Goal: Task Accomplishment & Management: Complete application form

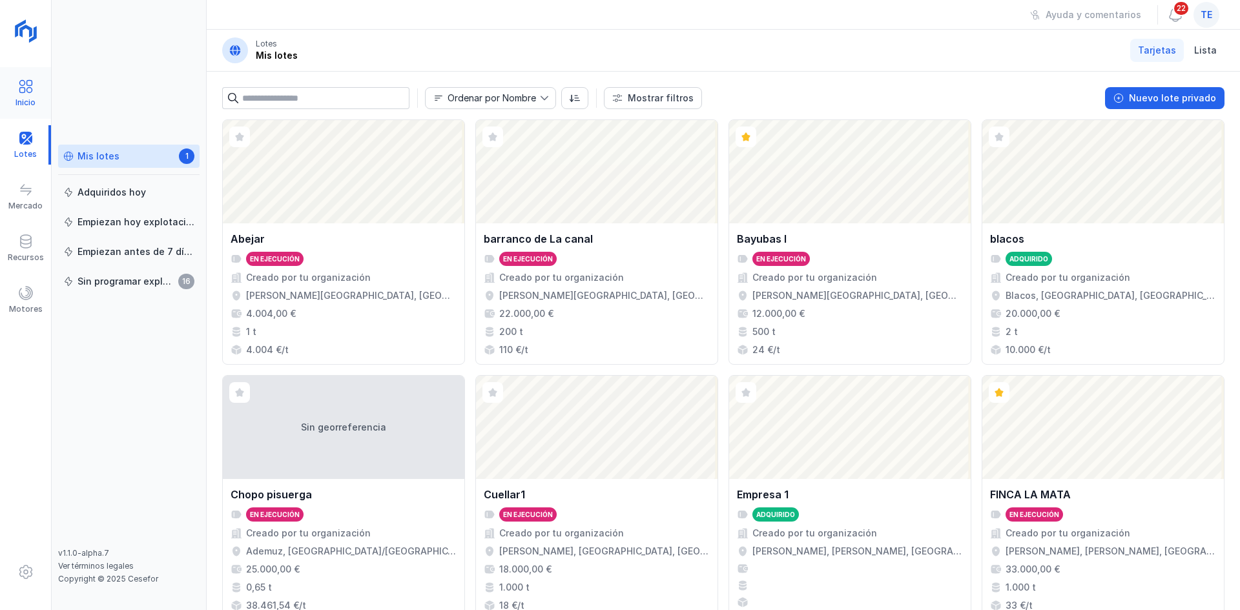
click at [30, 96] on div at bounding box center [25, 88] width 15 height 19
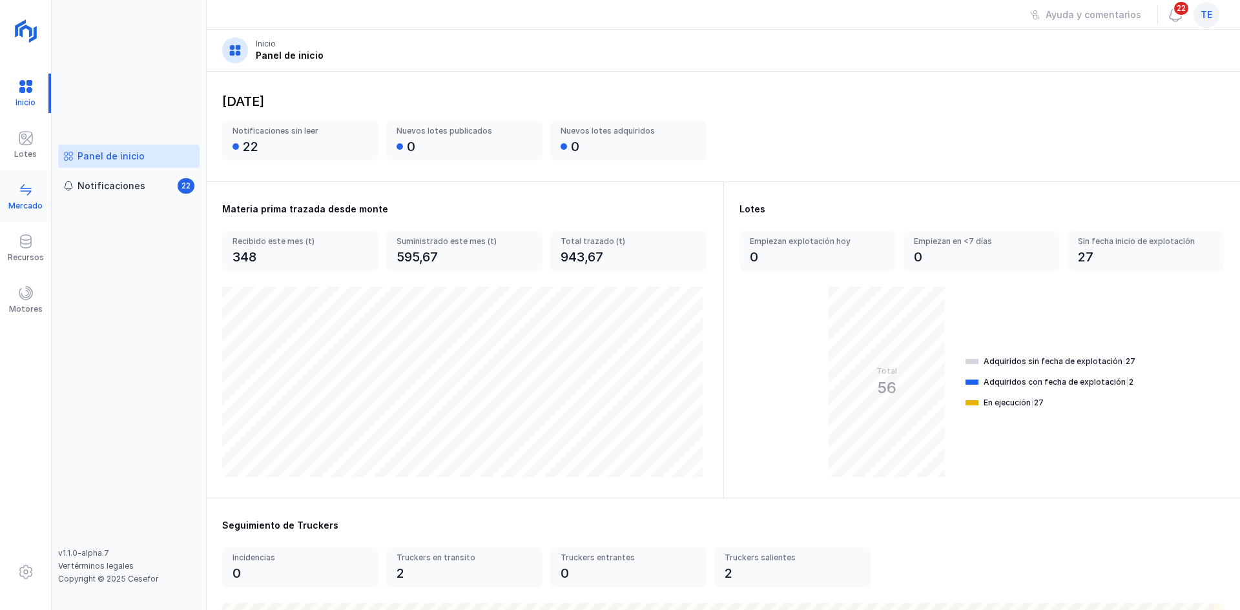
click at [31, 182] on span at bounding box center [25, 189] width 15 height 15
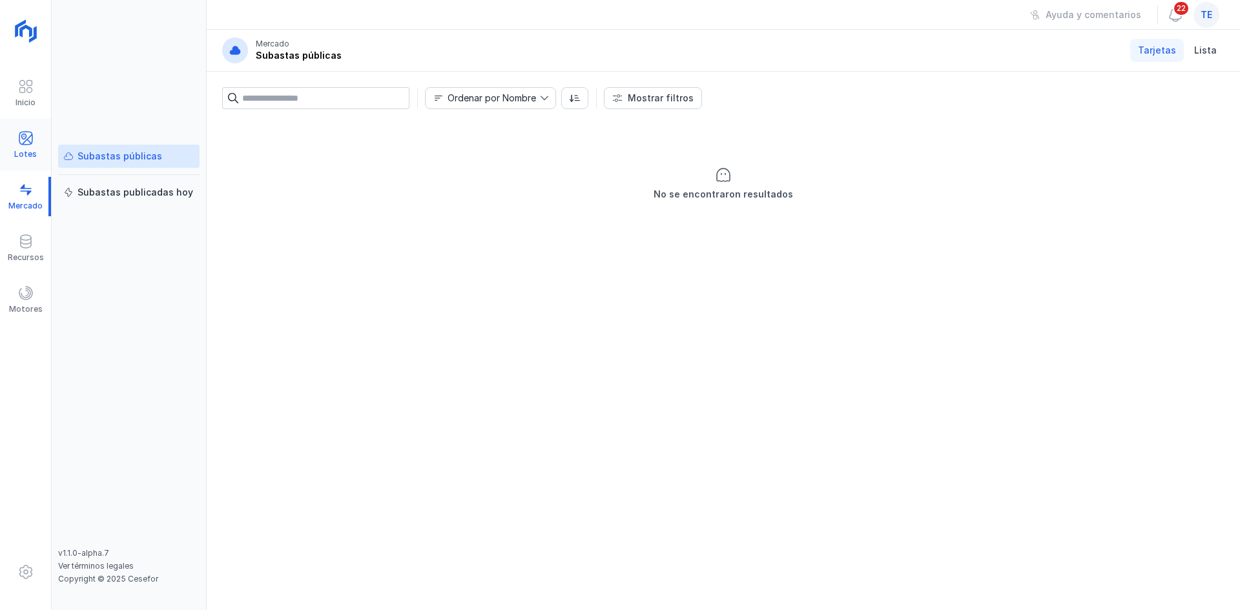
click at [26, 134] on span at bounding box center [25, 137] width 15 height 15
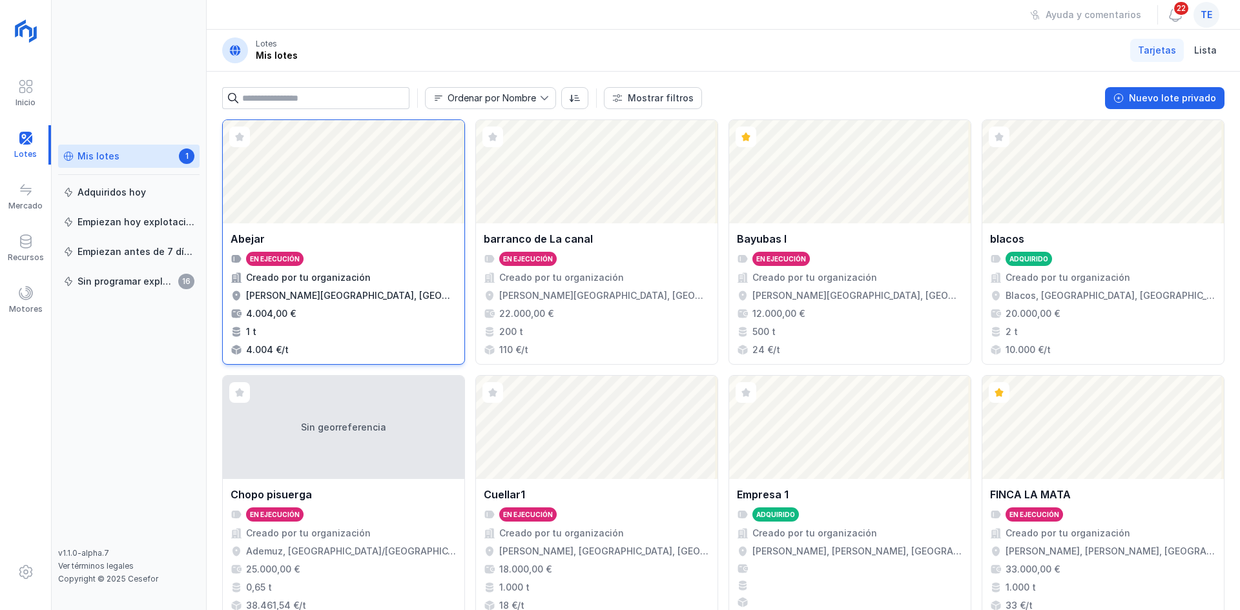
click at [344, 238] on div "Abejar En ejecución Creado por tu organización [PERSON_NAME][GEOGRAPHIC_DATA], …" at bounding box center [344, 293] width 226 height 125
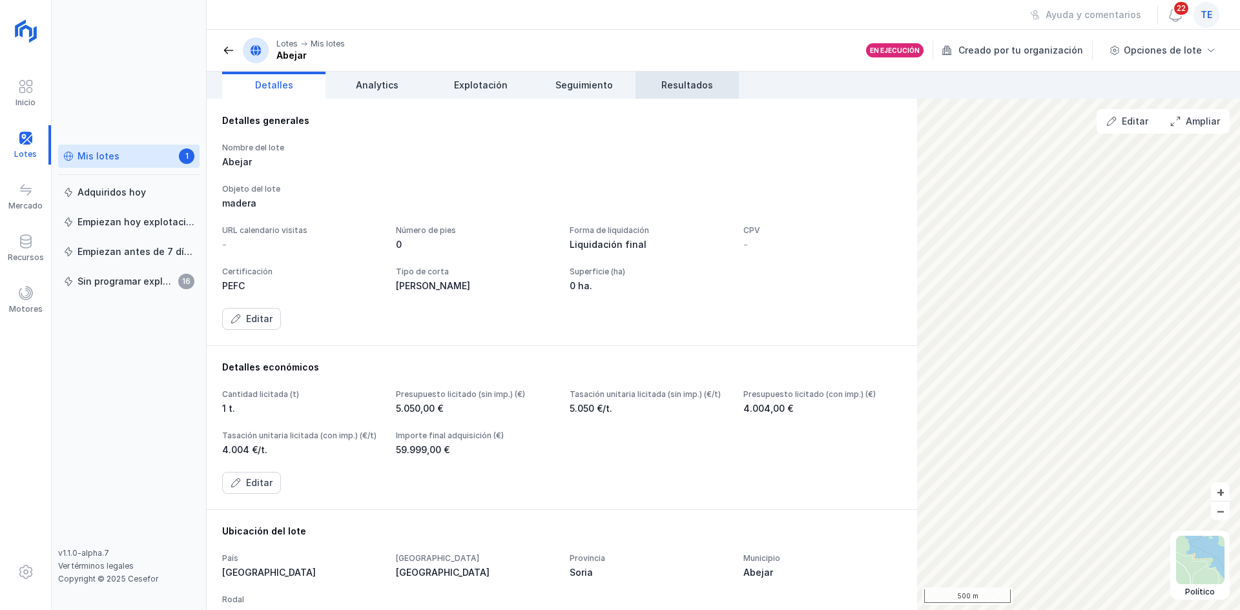
click at [495, 84] on span "Resultados" at bounding box center [687, 85] width 52 height 13
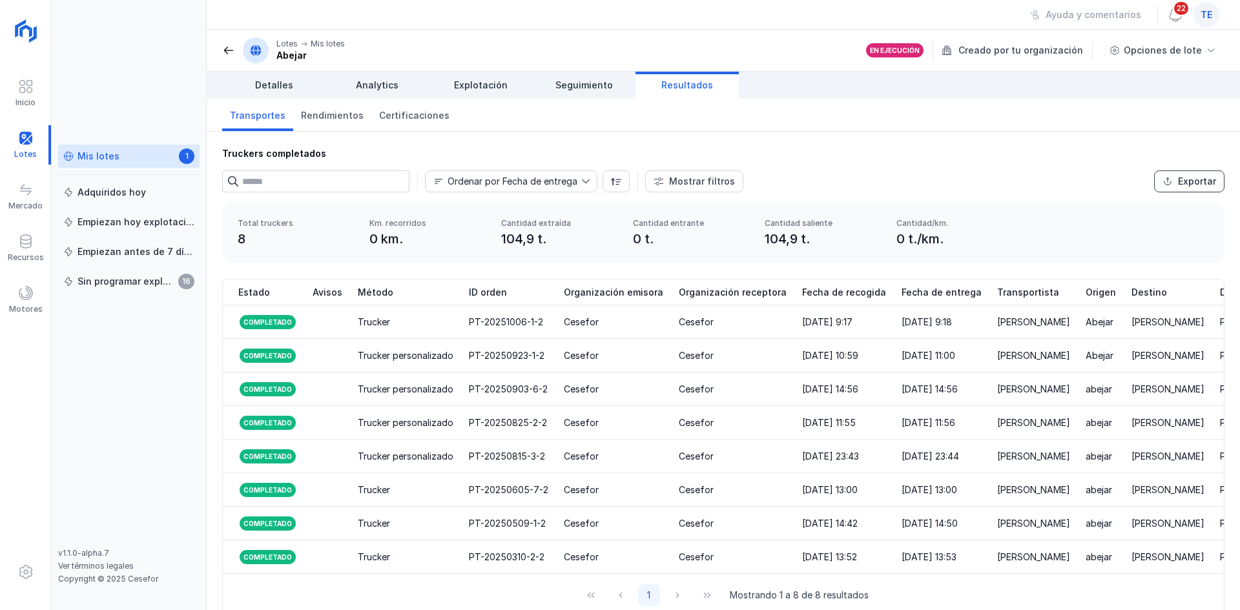
click at [495, 180] on div "Exportar" at bounding box center [1197, 181] width 38 height 13
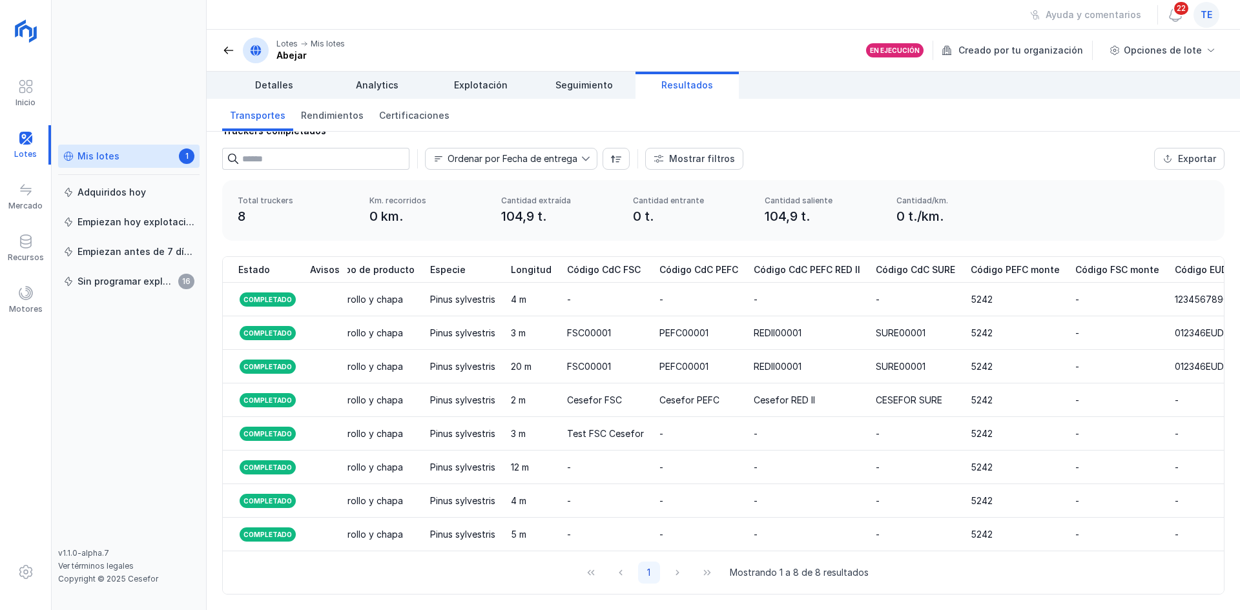
scroll to position [0, 1306]
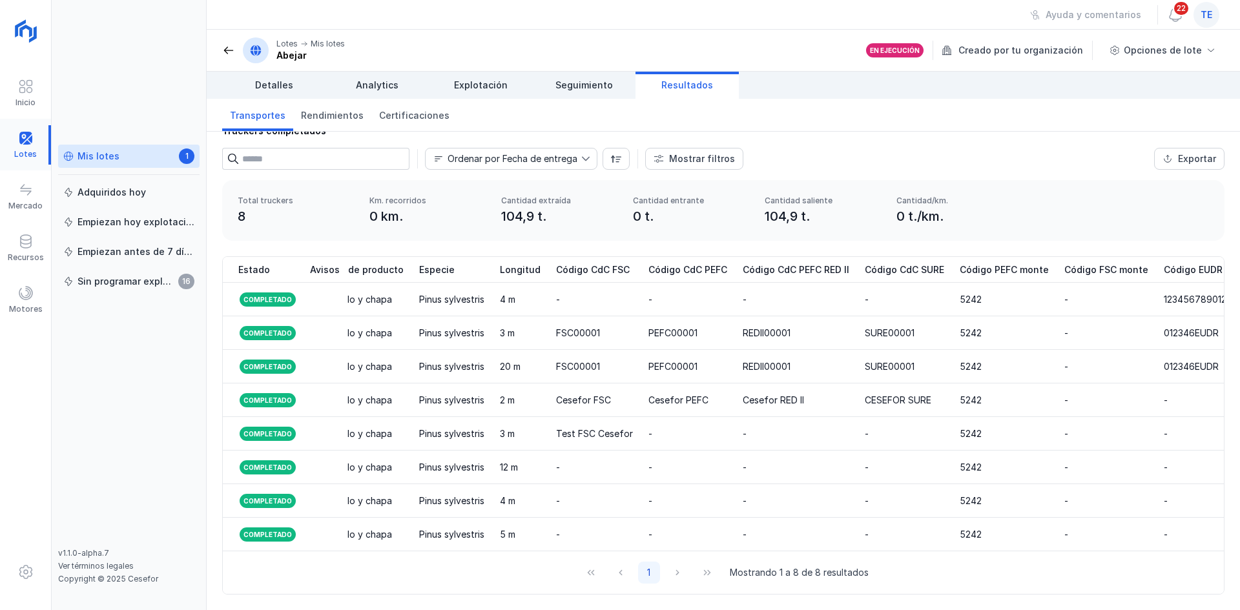
click at [25, 144] on div at bounding box center [25, 144] width 51 height 39
click at [231, 41] on div "Lotes Mis lotes Abejar" at bounding box center [283, 50] width 123 height 26
click at [231, 45] on span at bounding box center [228, 50] width 13 height 13
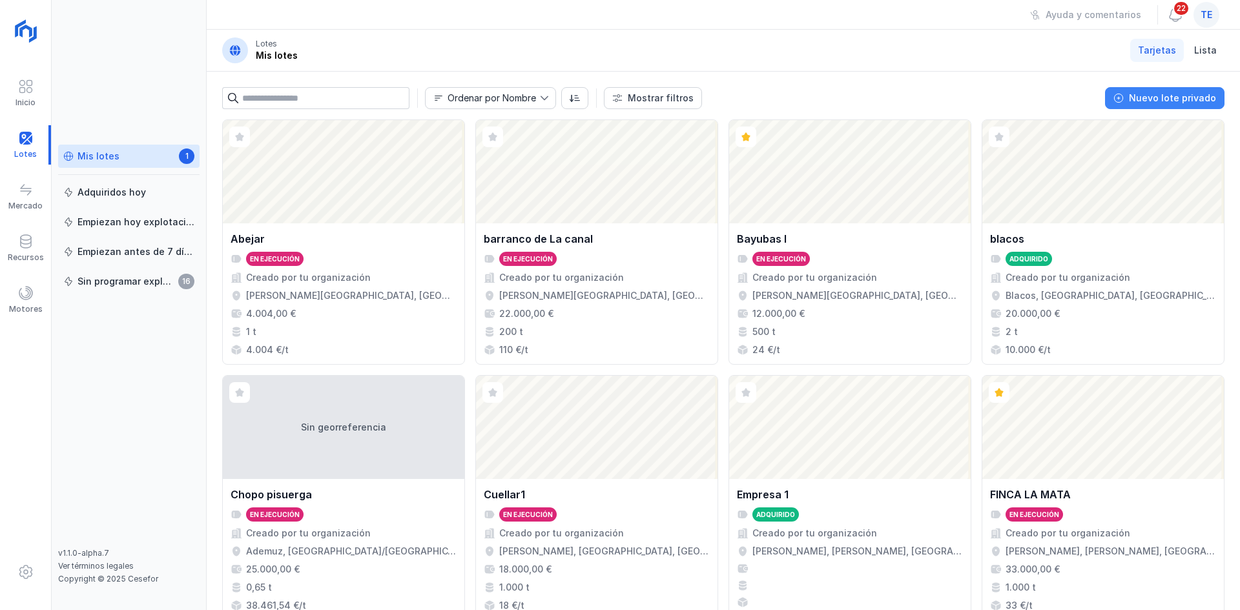
click at [495, 107] on button "Nuevo lote privado" at bounding box center [1164, 98] width 119 height 22
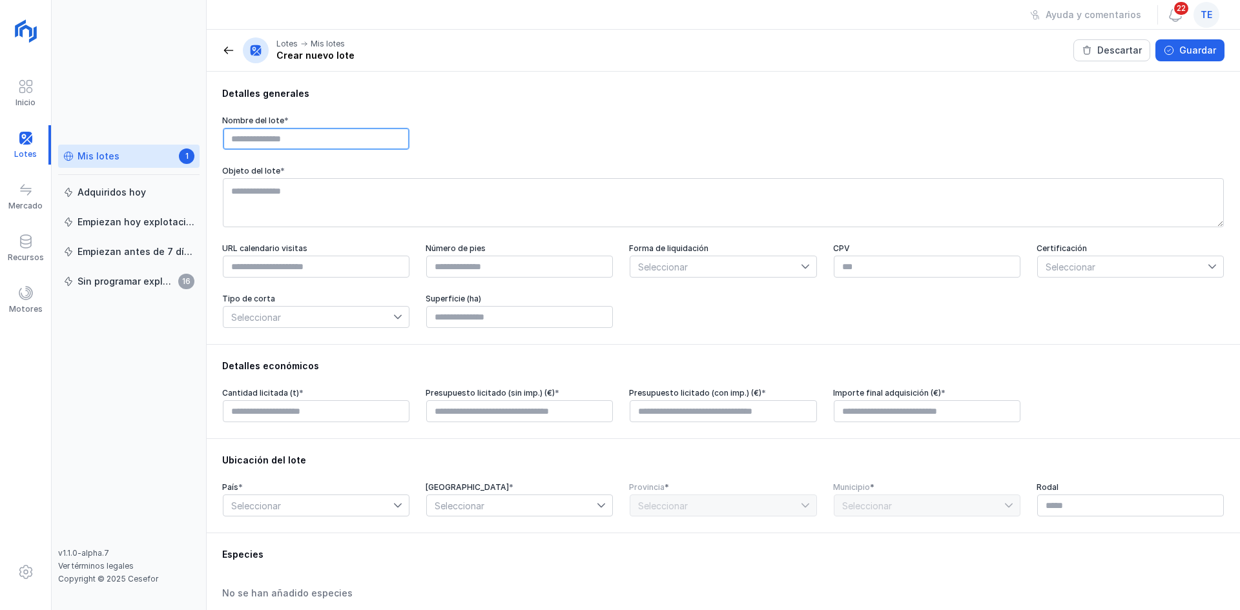
click at [309, 144] on input "text" at bounding box center [316, 139] width 187 height 22
click at [223, 49] on span at bounding box center [228, 50] width 13 height 13
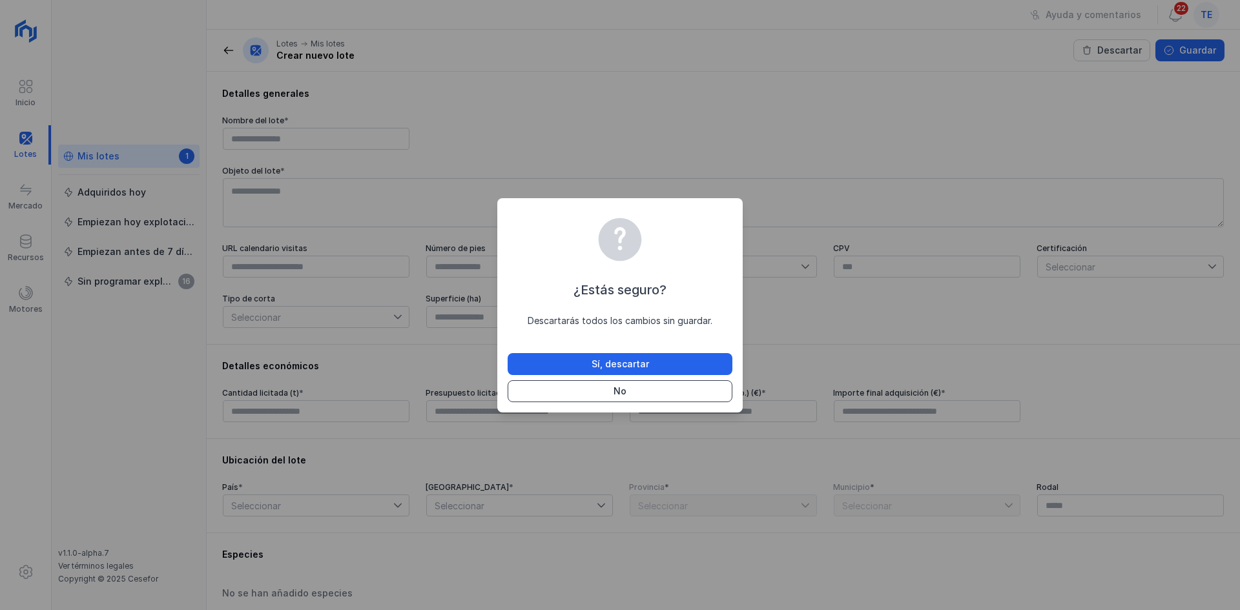
click at [495, 238] on button "No" at bounding box center [620, 391] width 225 height 22
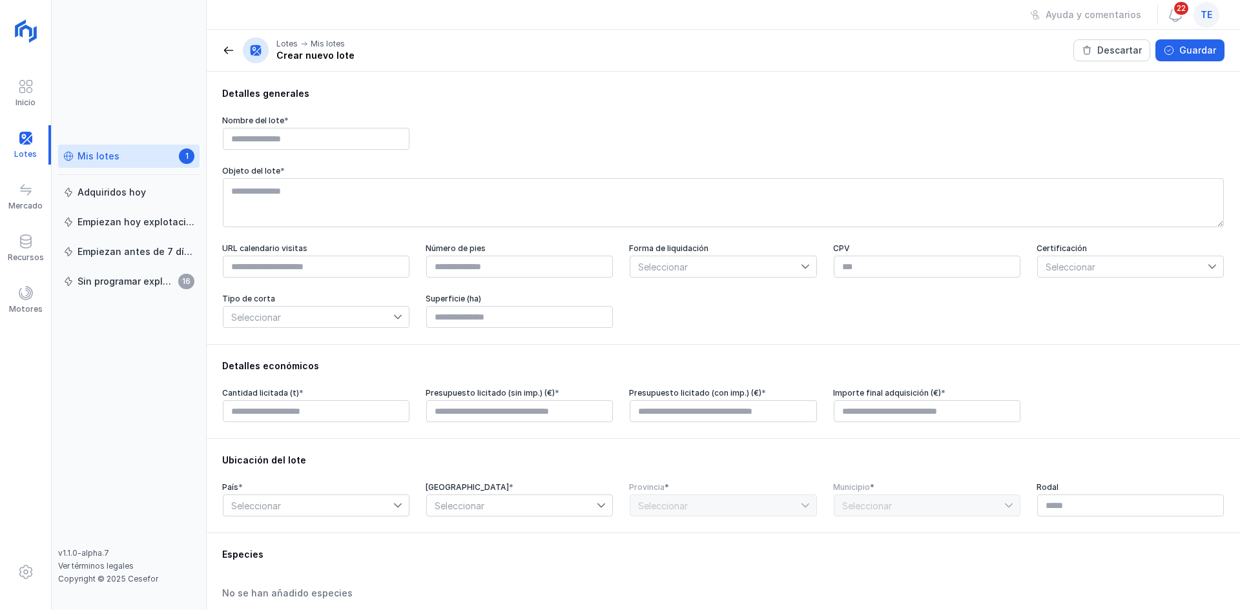
click at [230, 58] on div "Lotes Mis lotes Crear nuevo lote" at bounding box center [288, 50] width 132 height 26
click at [230, 52] on span at bounding box center [228, 50] width 13 height 13
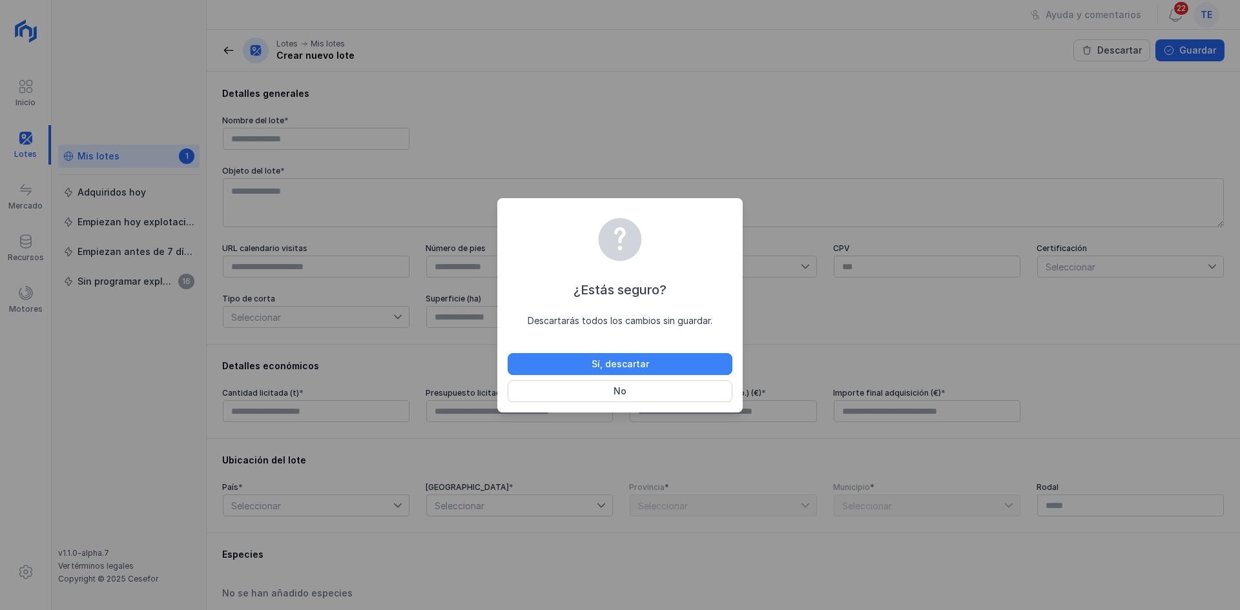
click at [495, 238] on button "Sí, descartar" at bounding box center [620, 364] width 225 height 22
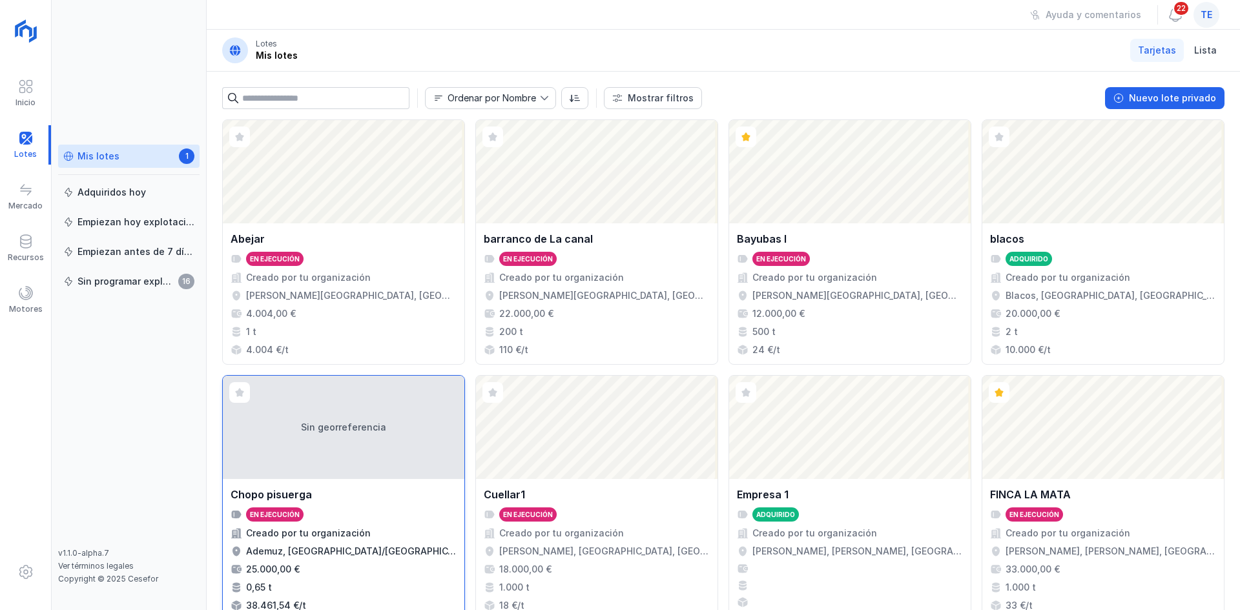
scroll to position [65, 0]
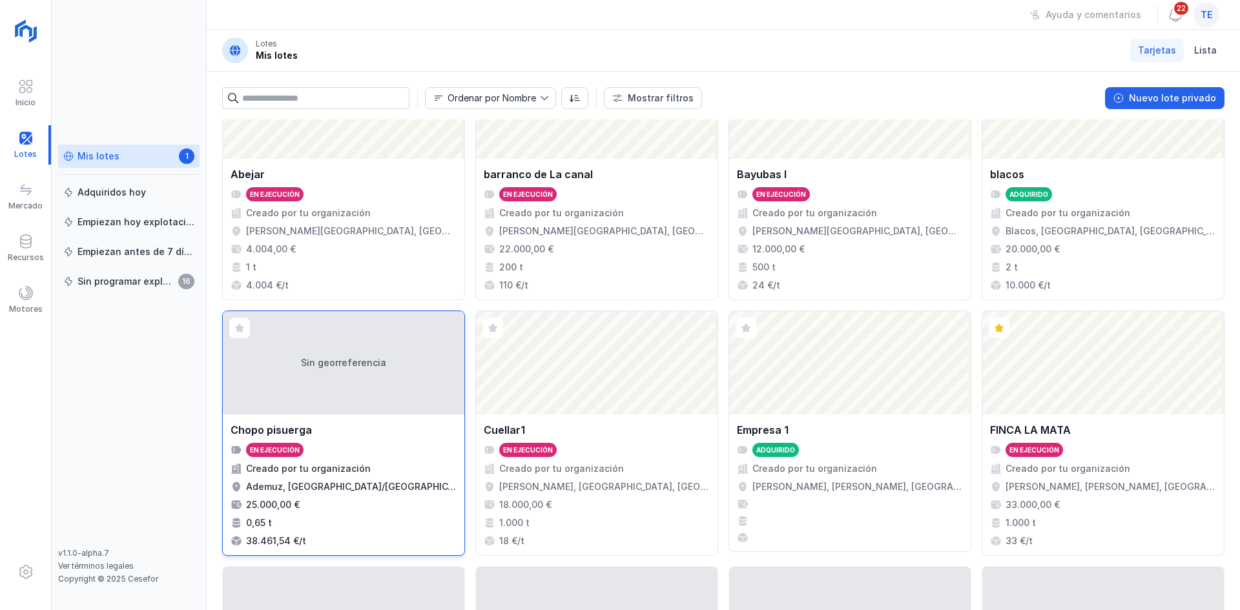
click at [365, 238] on div "Sin georreferencia" at bounding box center [343, 362] width 241 height 103
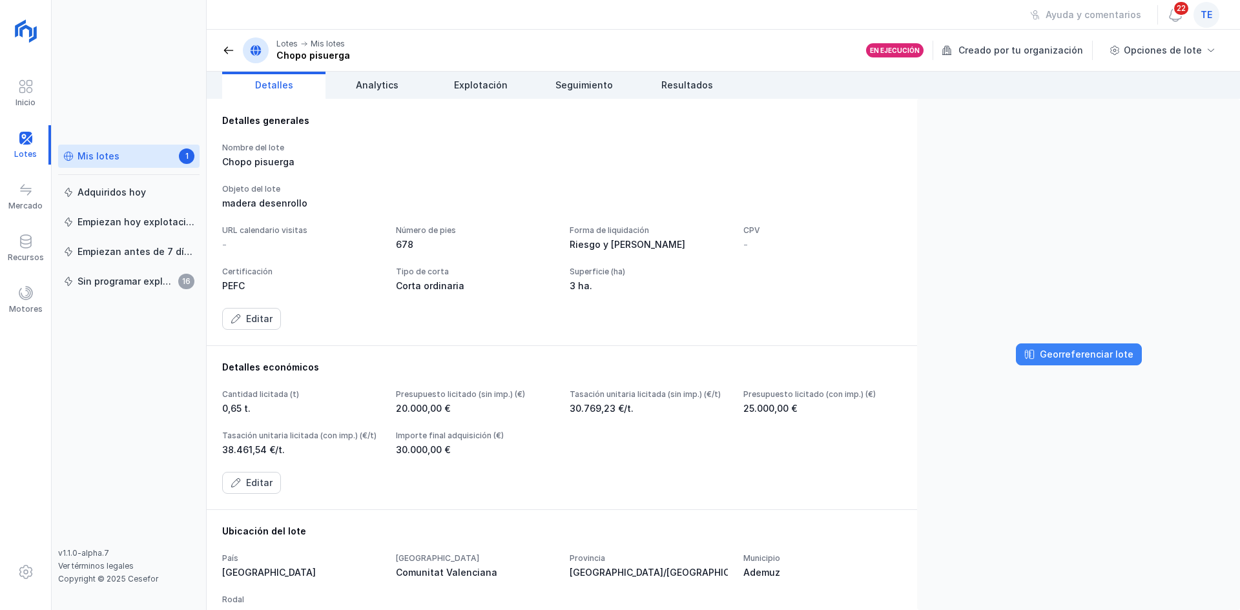
click at [495, 238] on div "Georreferenciar lote" at bounding box center [1087, 354] width 94 height 13
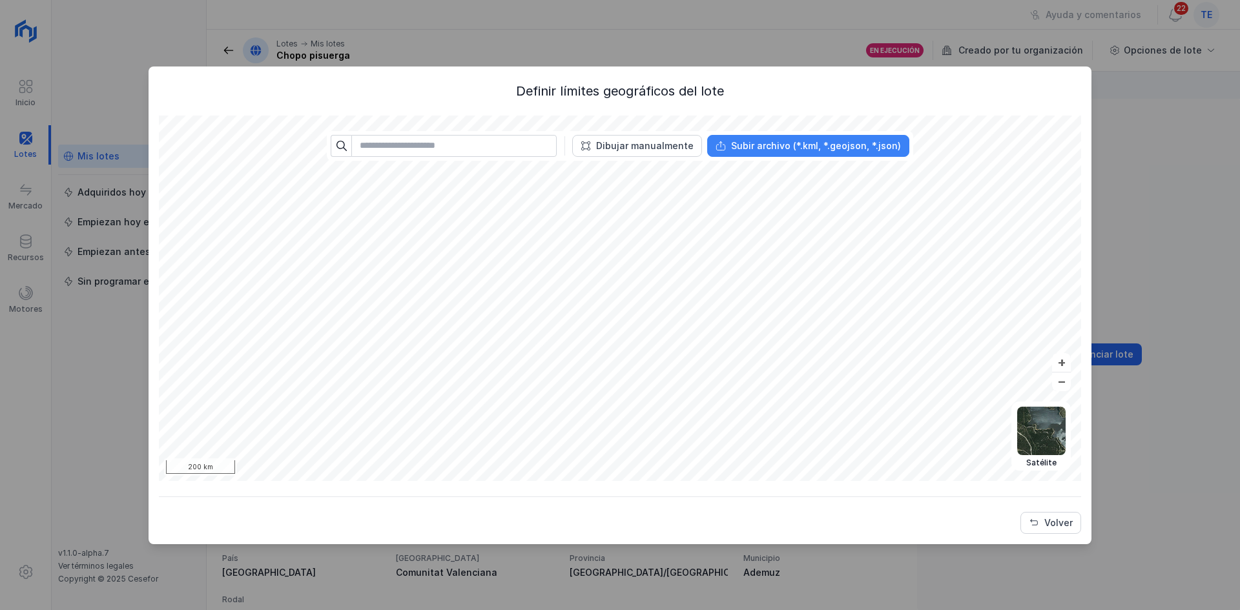
click at [495, 145] on div "Subir archivo (*.kml, *.geojson, *.json)" at bounding box center [816, 145] width 170 height 13
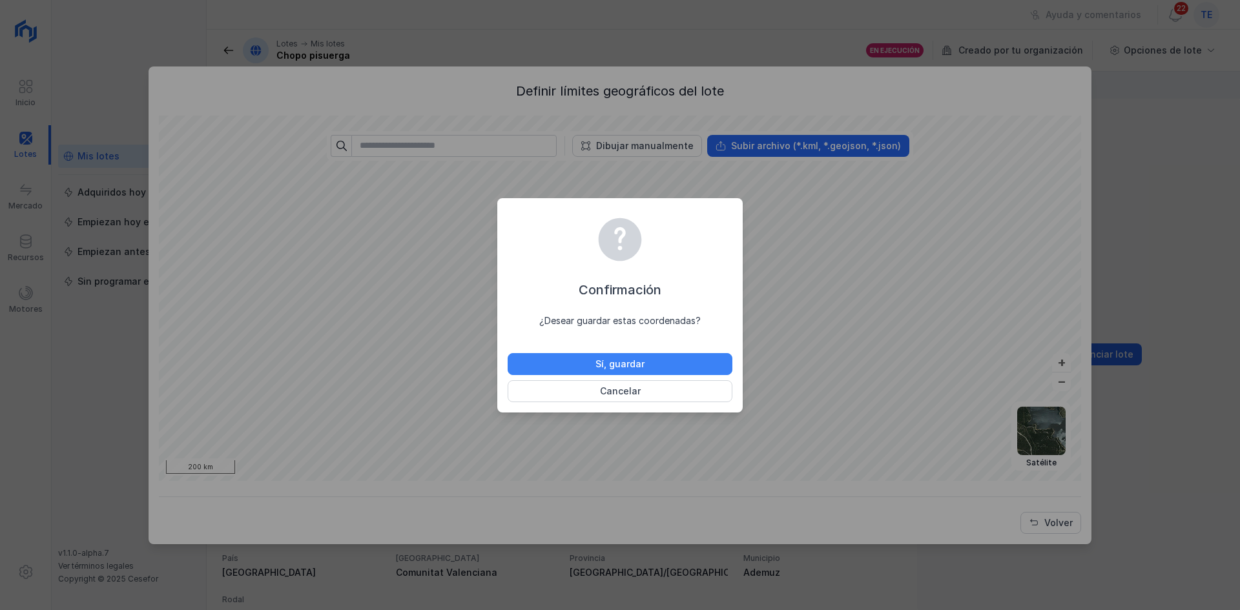
click at [495, 238] on div "Sí, guardar" at bounding box center [619, 364] width 49 height 13
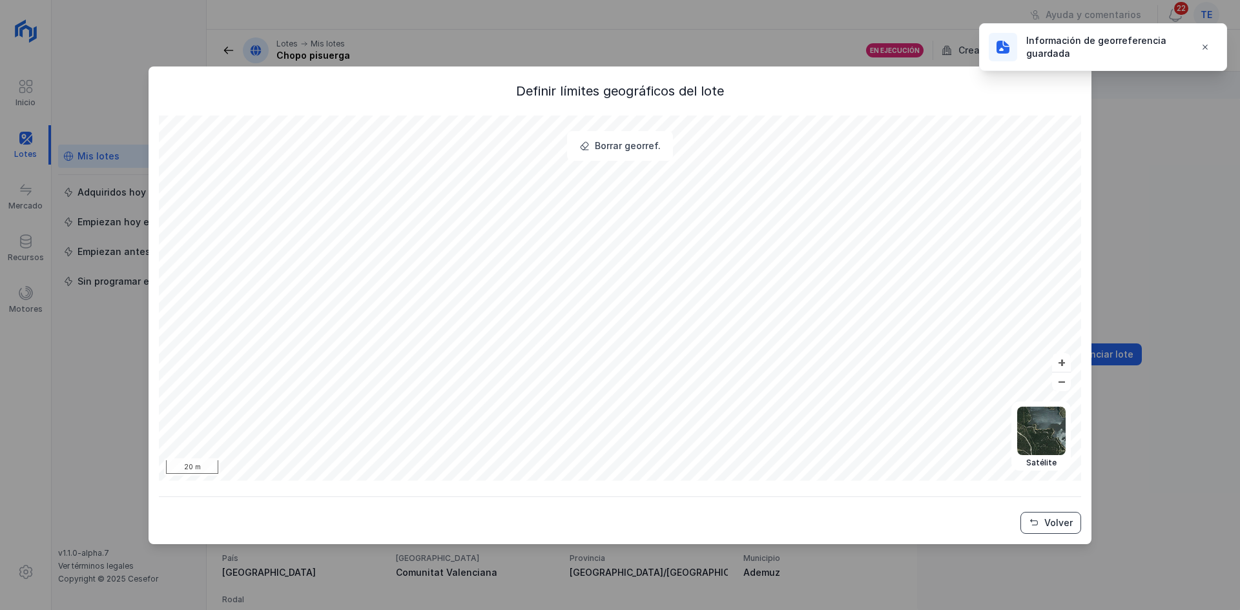
click at [495, 238] on button "Volver" at bounding box center [1050, 523] width 61 height 22
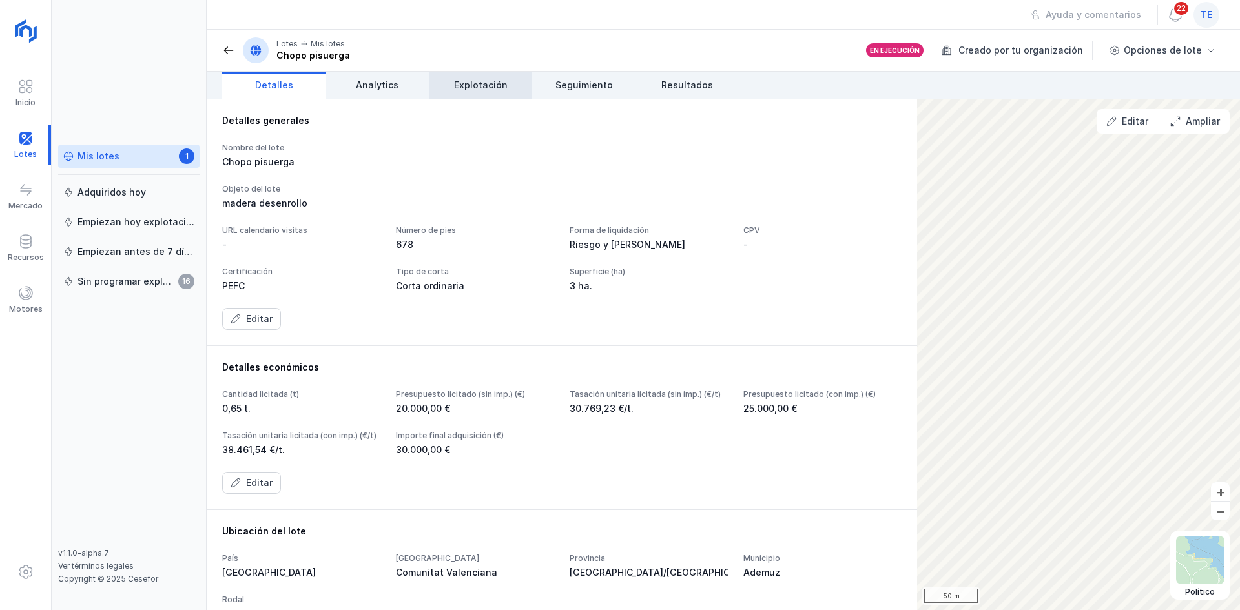
click at [469, 94] on link "Explotación" at bounding box center [480, 85] width 103 height 27
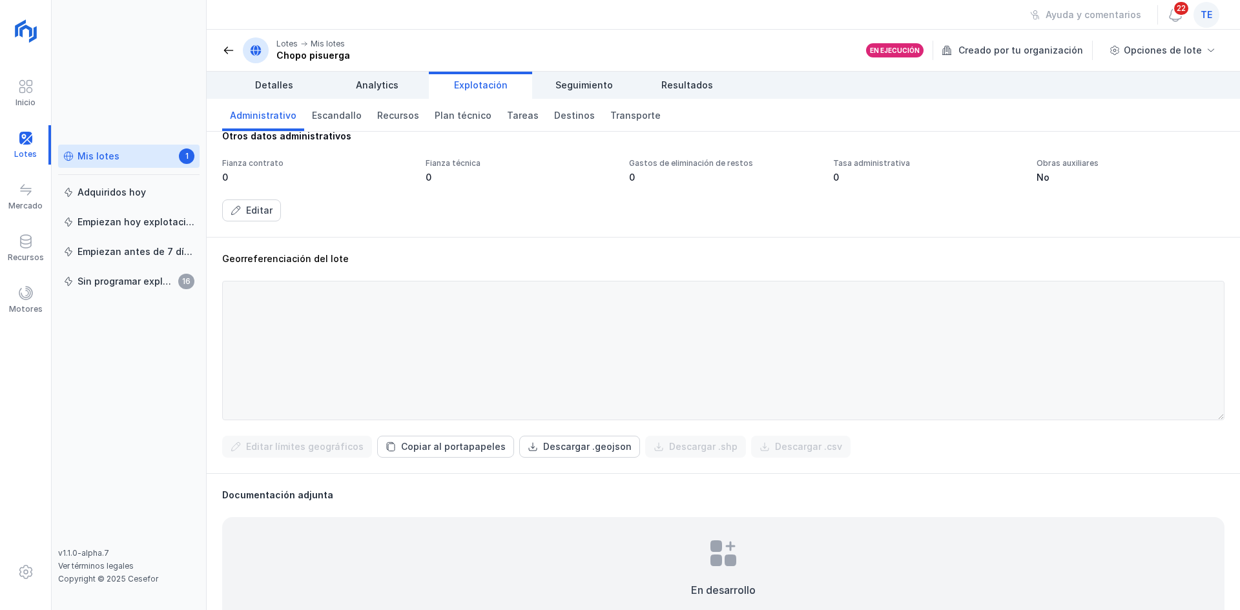
scroll to position [323, 0]
